Goal: Task Accomplishment & Management: Complete application form

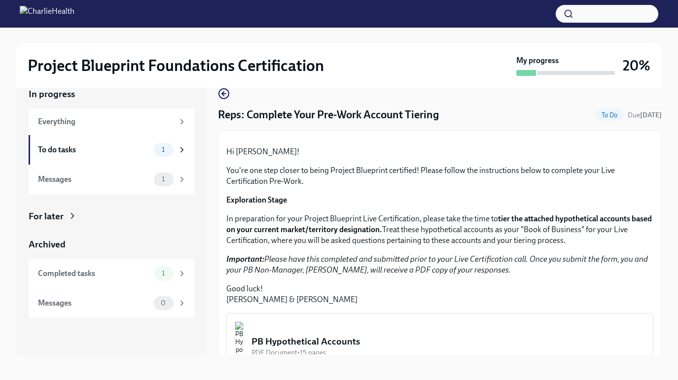
scroll to position [18, 0]
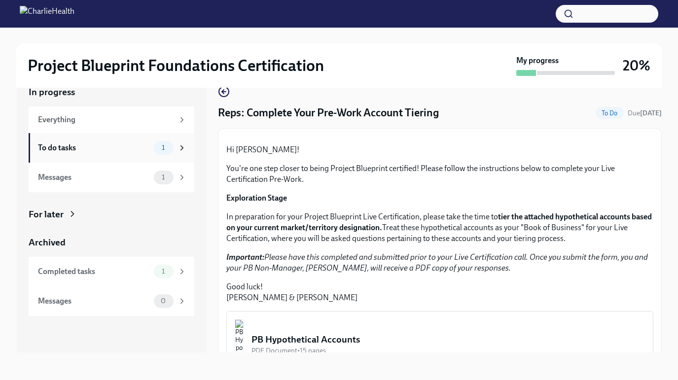
click at [180, 150] on icon at bounding box center [181, 147] width 9 height 9
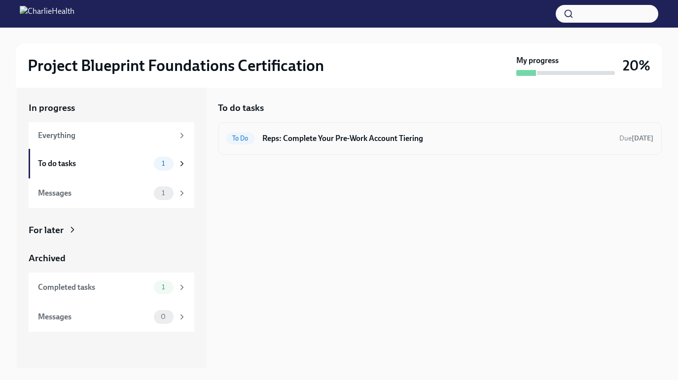
click at [385, 143] on h6 "Reps: Complete Your Pre-Work Account Tiering" at bounding box center [436, 138] width 349 height 11
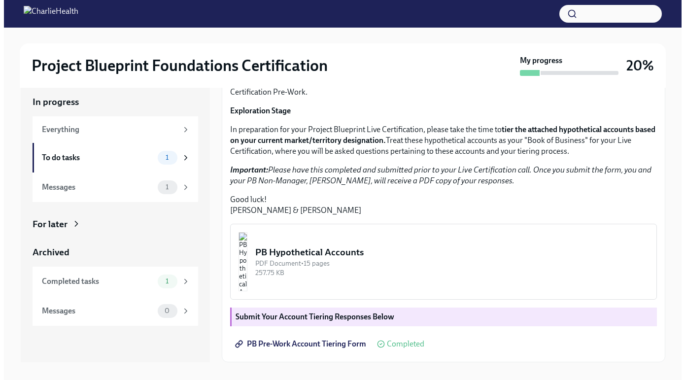
scroll to position [18, 0]
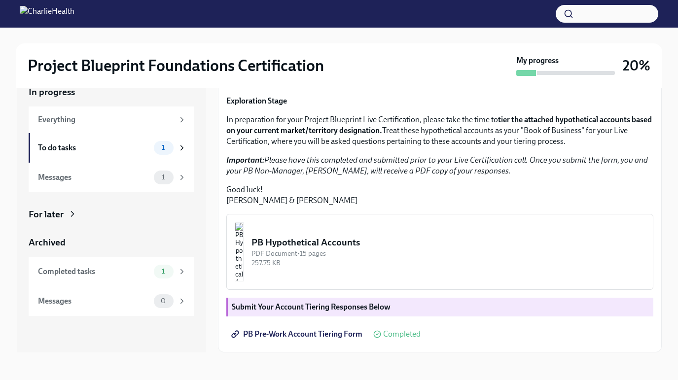
click at [243, 249] on img "button" at bounding box center [239, 251] width 9 height 59
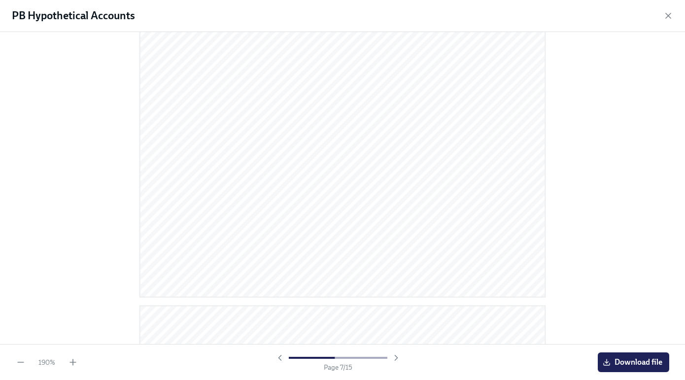
scroll to position [1696, 0]
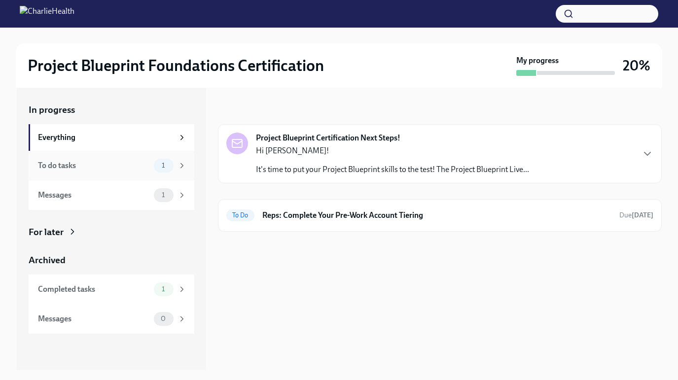
click at [172, 152] on div "To do tasks 1" at bounding box center [112, 166] width 166 height 30
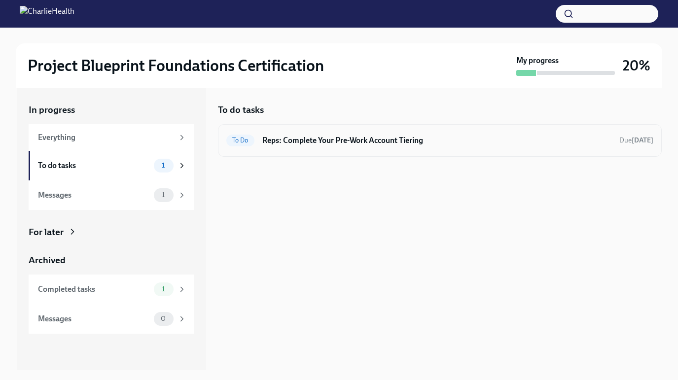
click at [337, 141] on h6 "Reps: Complete Your Pre-Work Account Tiering" at bounding box center [436, 140] width 349 height 11
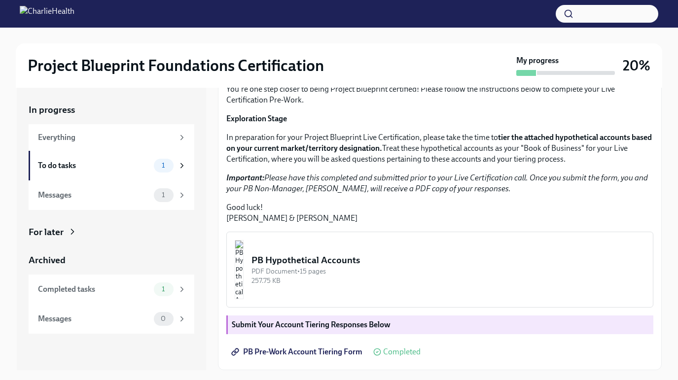
scroll to position [199, 0]
click at [293, 353] on span "PB Pre-Work Account Tiering Form" at bounding box center [297, 352] width 129 height 10
